Goal: Navigation & Orientation: Go to known website

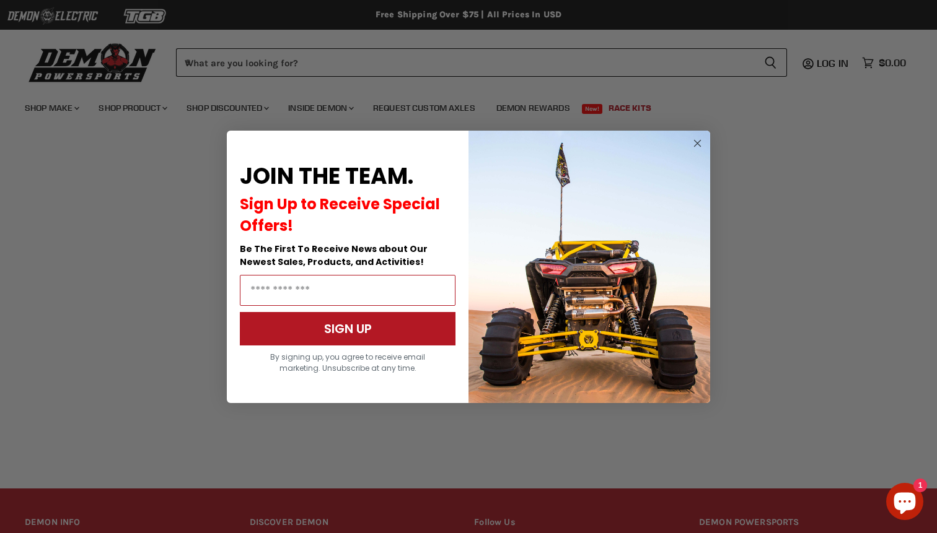
scroll to position [209, 0]
